Goal: Information Seeking & Learning: Find specific fact

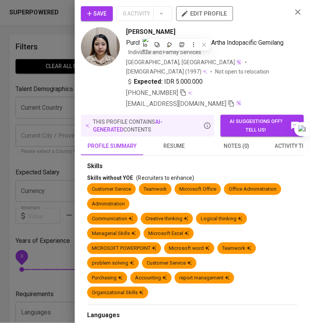
click at [293, 10] on icon "button" at bounding box center [297, 11] width 9 height 9
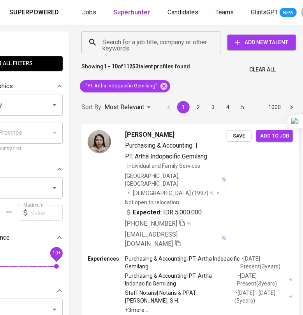
scroll to position [4, 60]
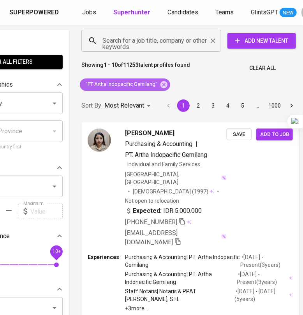
drag, startPoint x: 165, startPoint y: 85, endPoint x: 159, endPoint y: 42, distance: 42.8
click at [165, 85] on icon at bounding box center [163, 85] width 9 height 9
click at [159, 42] on input "Search for a job title, company or other keywords" at bounding box center [152, 40] width 105 height 15
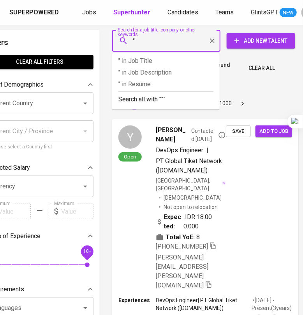
type input """
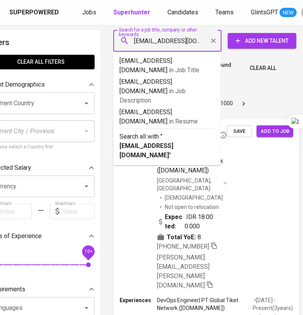
type input "[EMAIL_ADDRESS][DOMAIN_NAME]"
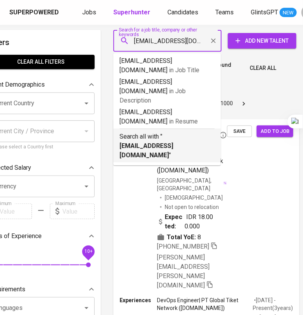
click at [150, 132] on p "Search all with " [EMAIL_ADDRESS][DOMAIN_NAME] "" at bounding box center [166, 146] width 95 height 28
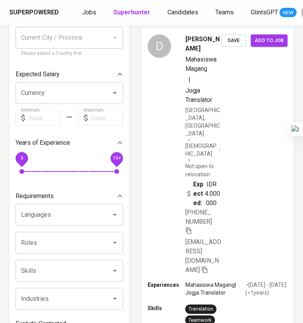
scroll to position [102, 0]
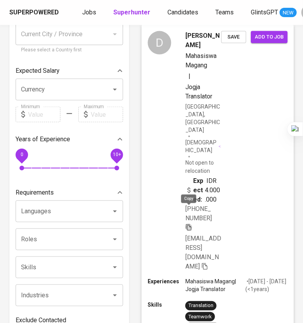
click at [189, 224] on icon "button" at bounding box center [188, 227] width 5 height 7
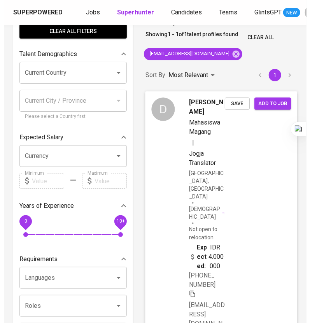
scroll to position [0, 0]
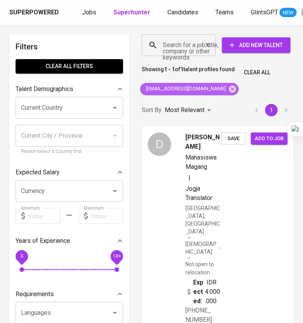
drag, startPoint x: 205, startPoint y: 90, endPoint x: 199, endPoint y: 54, distance: 36.3
click at [229, 89] on icon at bounding box center [232, 88] width 7 height 7
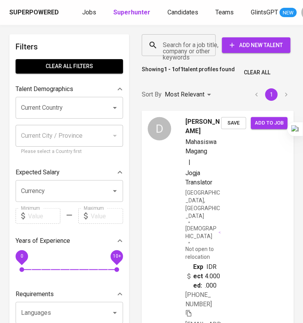
click at [191, 47] on input "Search for a job title, company or other keywords" at bounding box center [181, 45] width 40 height 15
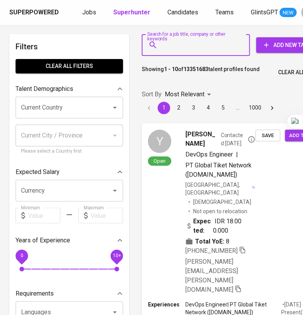
paste input "[EMAIL_ADDRESS][DOMAIN_NAME]"
type input "[EMAIL_ADDRESS][DOMAIN_NAME]"
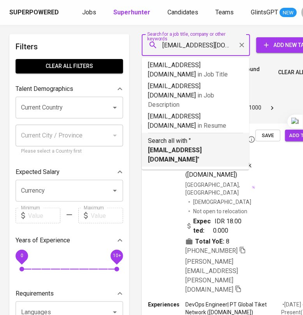
click at [202, 147] on b "[EMAIL_ADDRESS][DOMAIN_NAME]" at bounding box center [175, 155] width 54 height 17
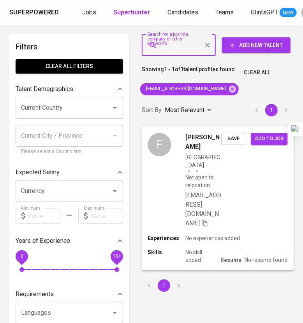
click at [248, 172] on div "F Ferian Amri [GEOGRAPHIC_DATA] Not open to relocation [EMAIL_ADDRESS][DOMAIN_N…" at bounding box center [217, 180] width 152 height 108
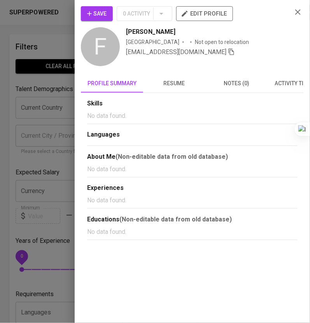
click at [182, 86] on span "resume" at bounding box center [174, 84] width 53 height 10
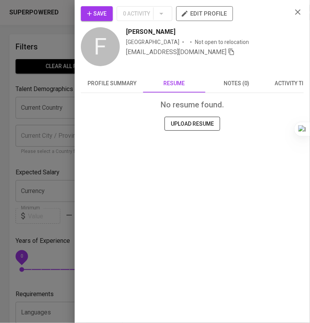
click at [138, 86] on span "profile summary" at bounding box center [112, 84] width 53 height 10
